Goal: Information Seeking & Learning: Find specific page/section

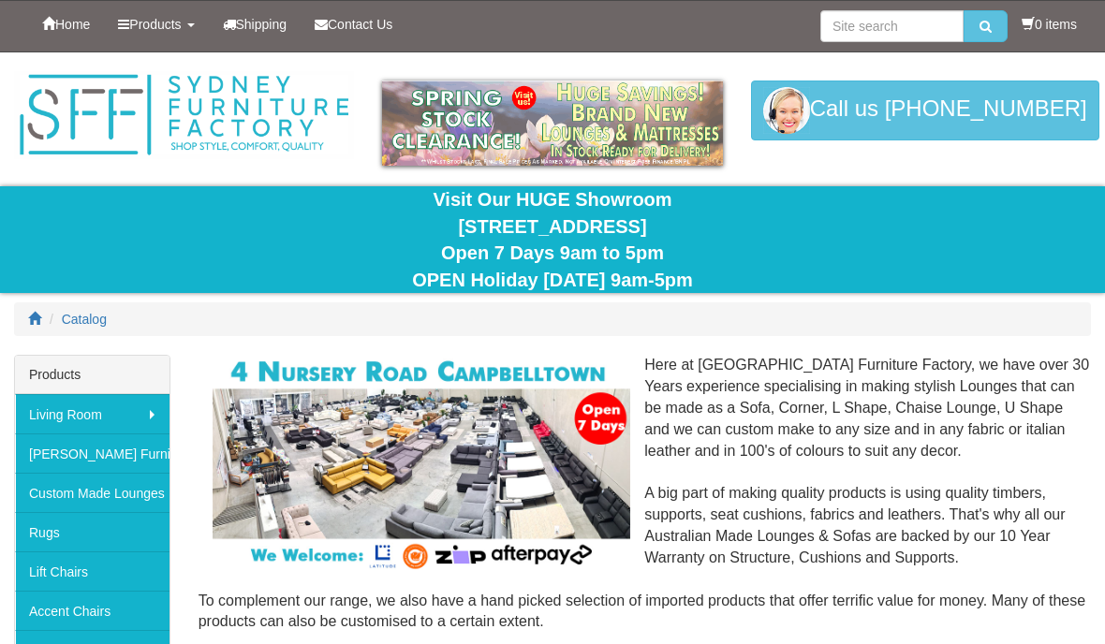
click at [142, 31] on span "Products" at bounding box center [154, 24] width 51 height 15
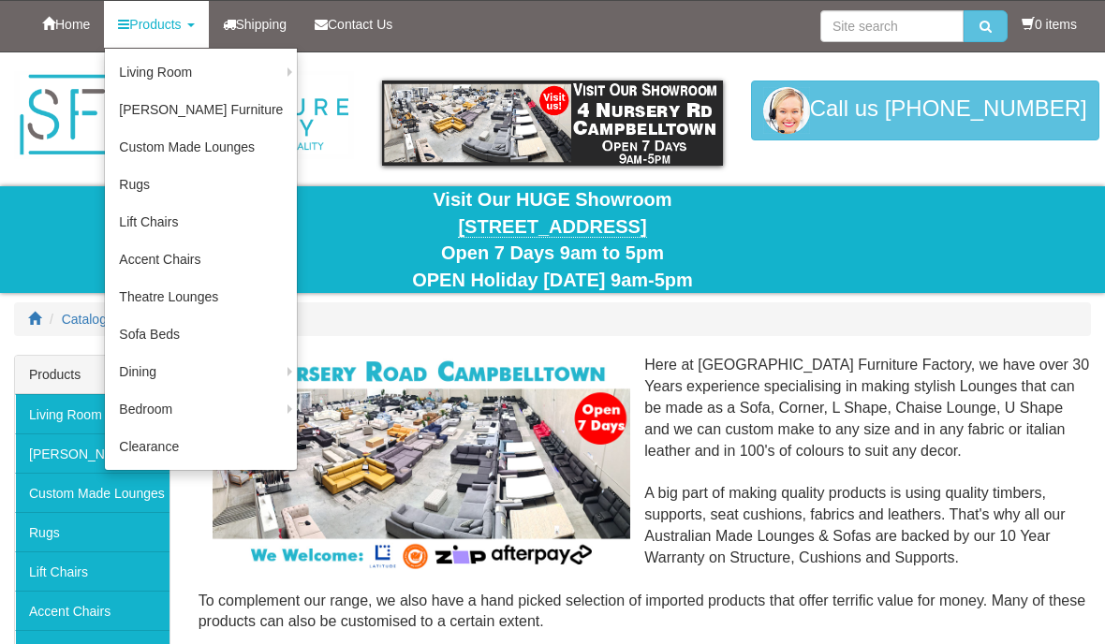
click at [0, 0] on link "Dining Chairs" at bounding box center [0, 0] width 0 height 0
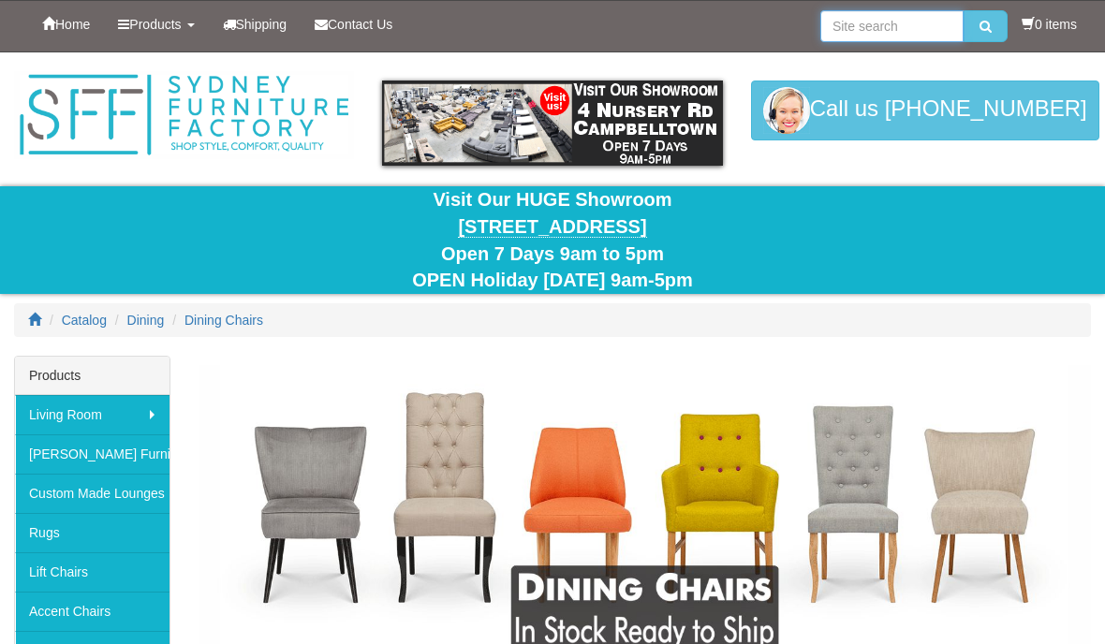
click at [881, 28] on input "search" at bounding box center [891, 26] width 143 height 32
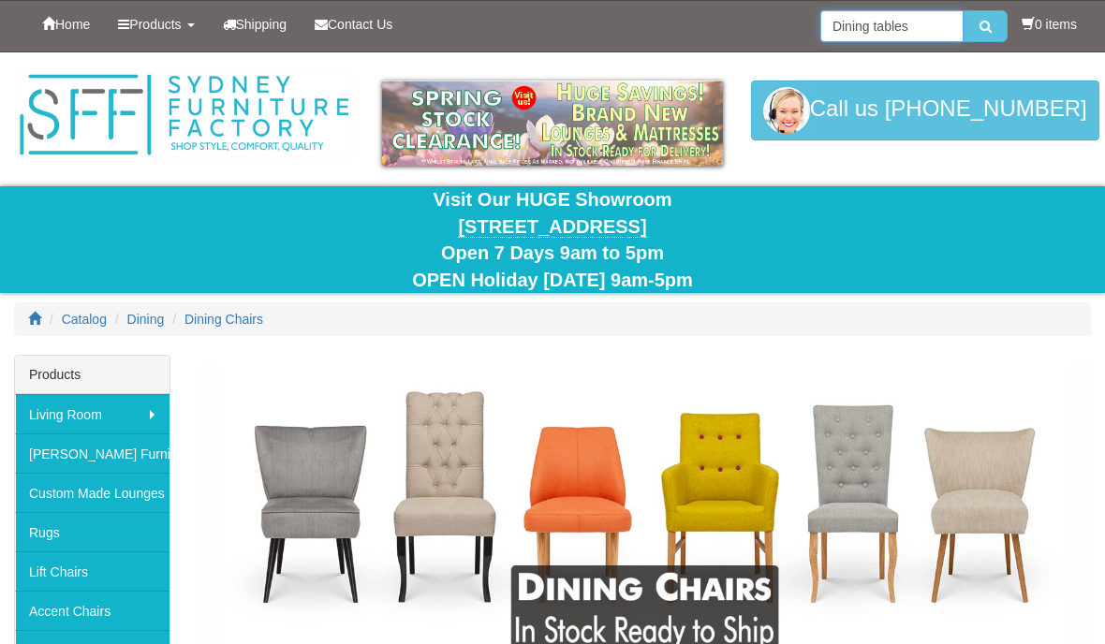
type input "Dining tables"
click at [980, 26] on button "submit" at bounding box center [985, 26] width 44 height 32
